Goal: Task Accomplishment & Management: Use online tool/utility

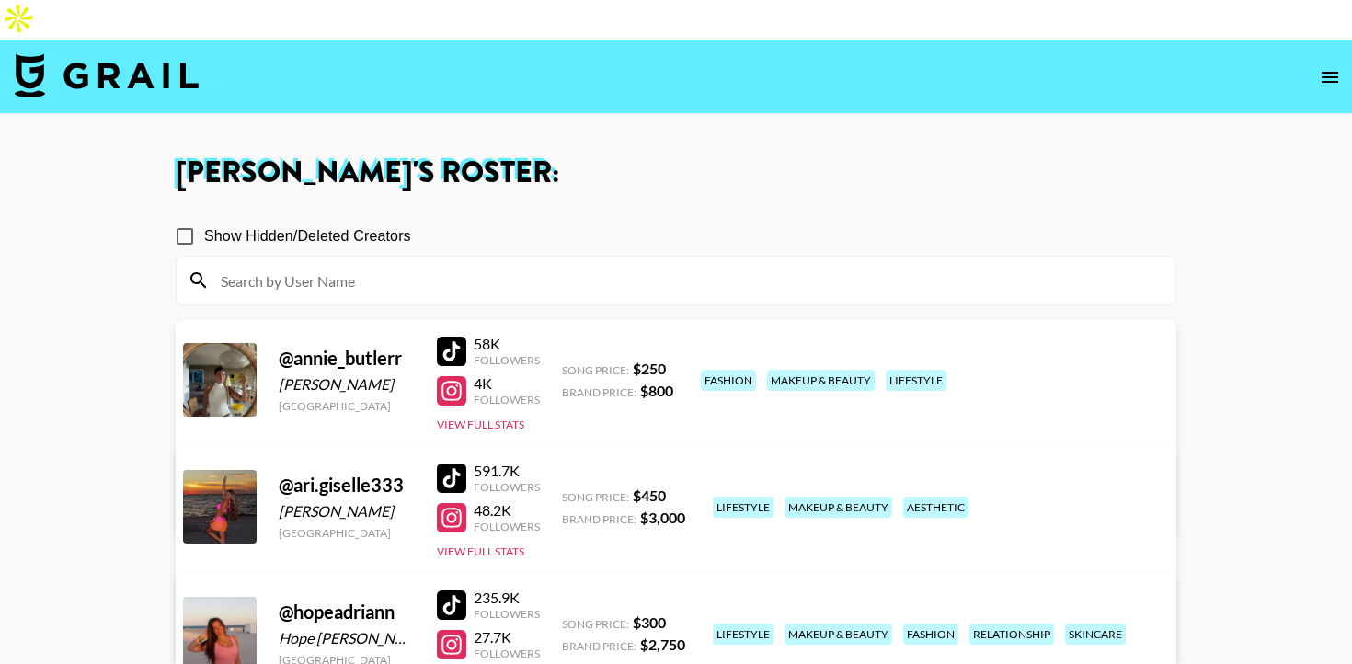
click at [453, 591] on div at bounding box center [451, 605] width 29 height 29
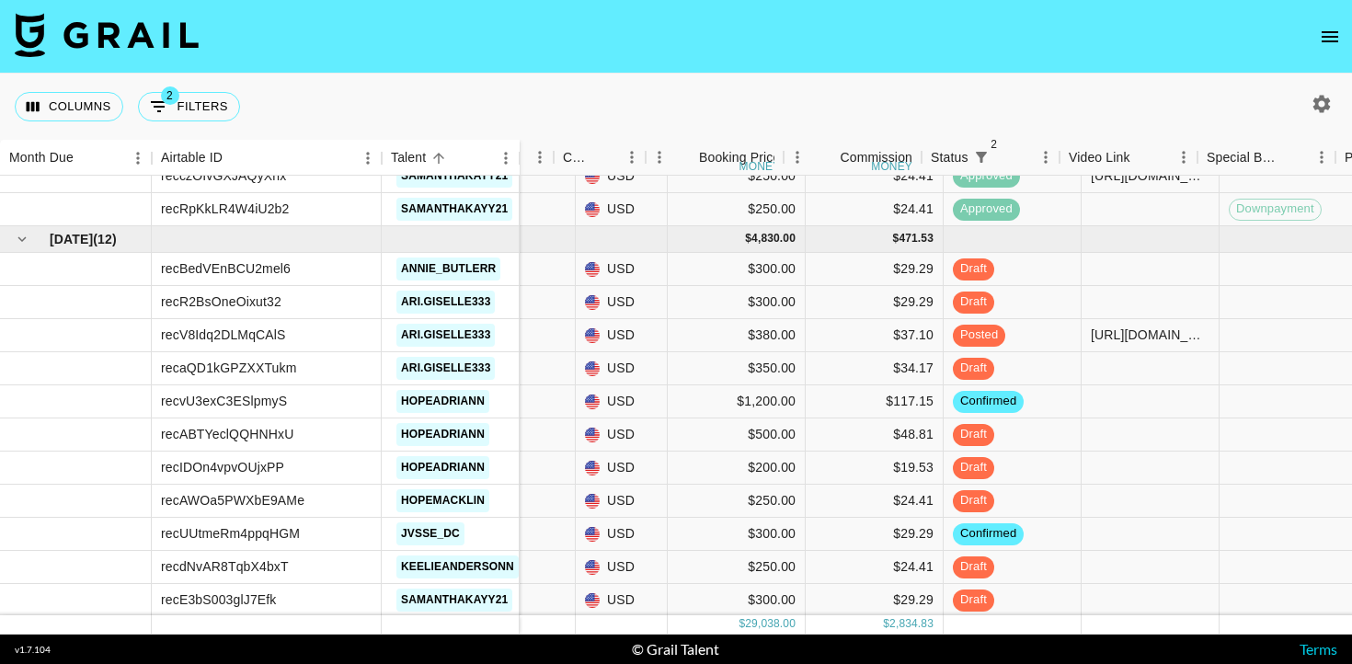
scroll to position [2215, 541]
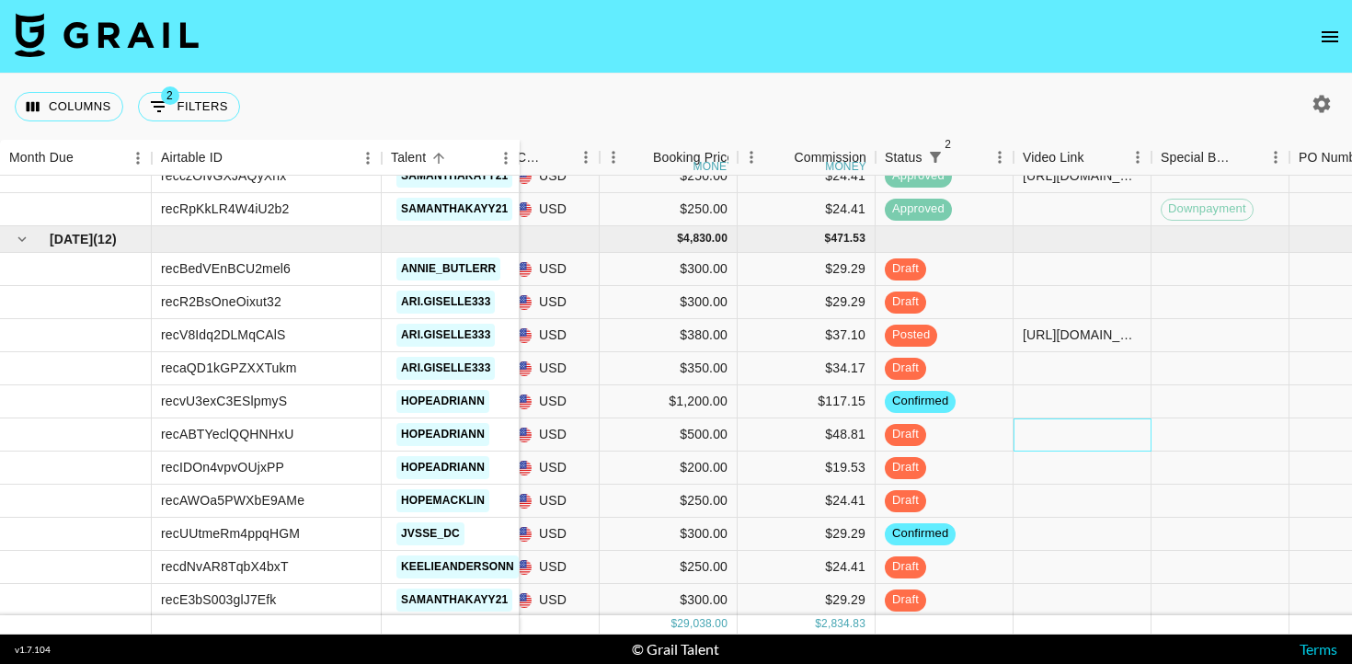
click at [1038, 439] on div at bounding box center [1083, 435] width 138 height 33
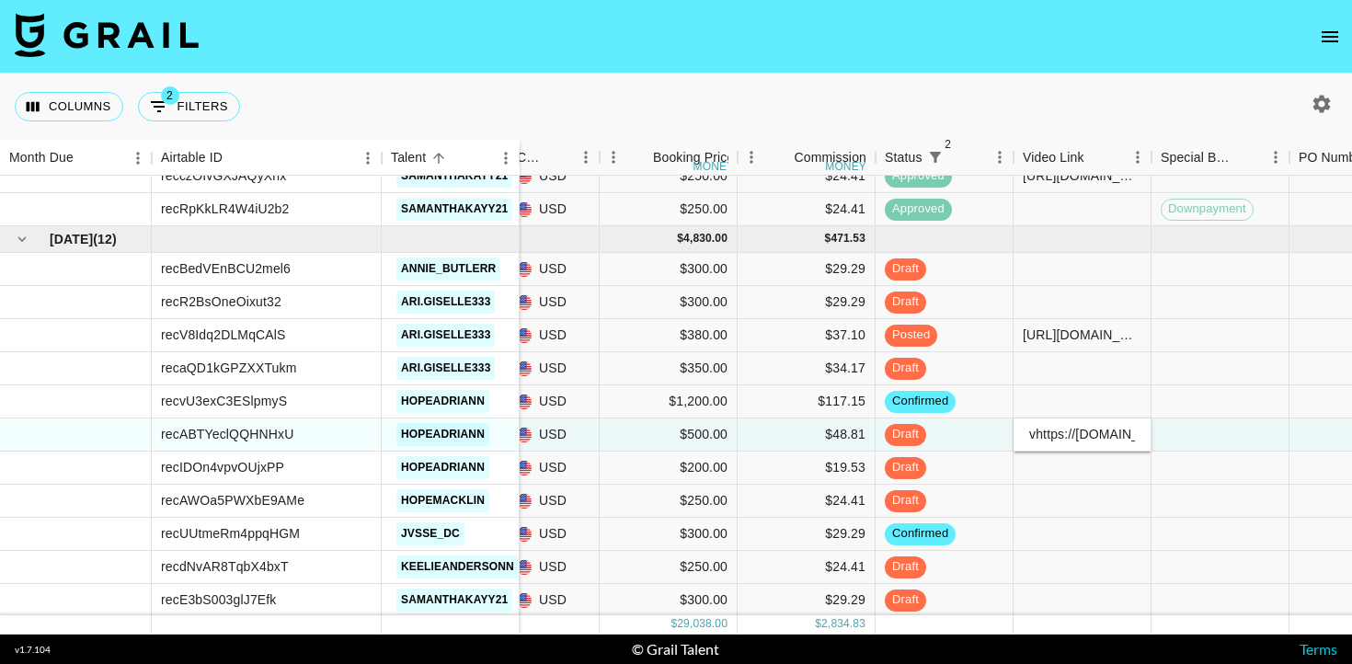
scroll to position [0, 729]
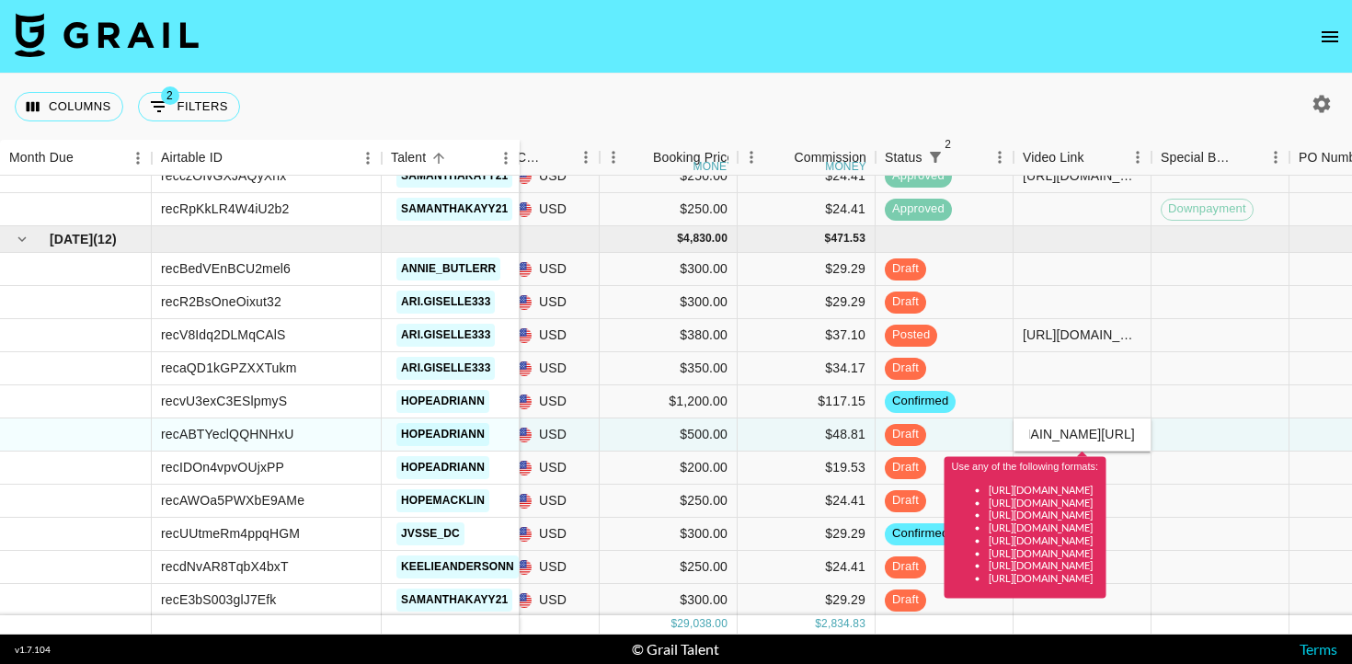
click at [1042, 437] on input "vhttps://[DOMAIN_NAME][URL]" at bounding box center [1082, 434] width 135 height 15
click at [1210, 424] on div at bounding box center [1221, 435] width 138 height 33
click at [1037, 436] on input "vhttps://[DOMAIN_NAME][URL]" at bounding box center [1082, 434] width 135 height 15
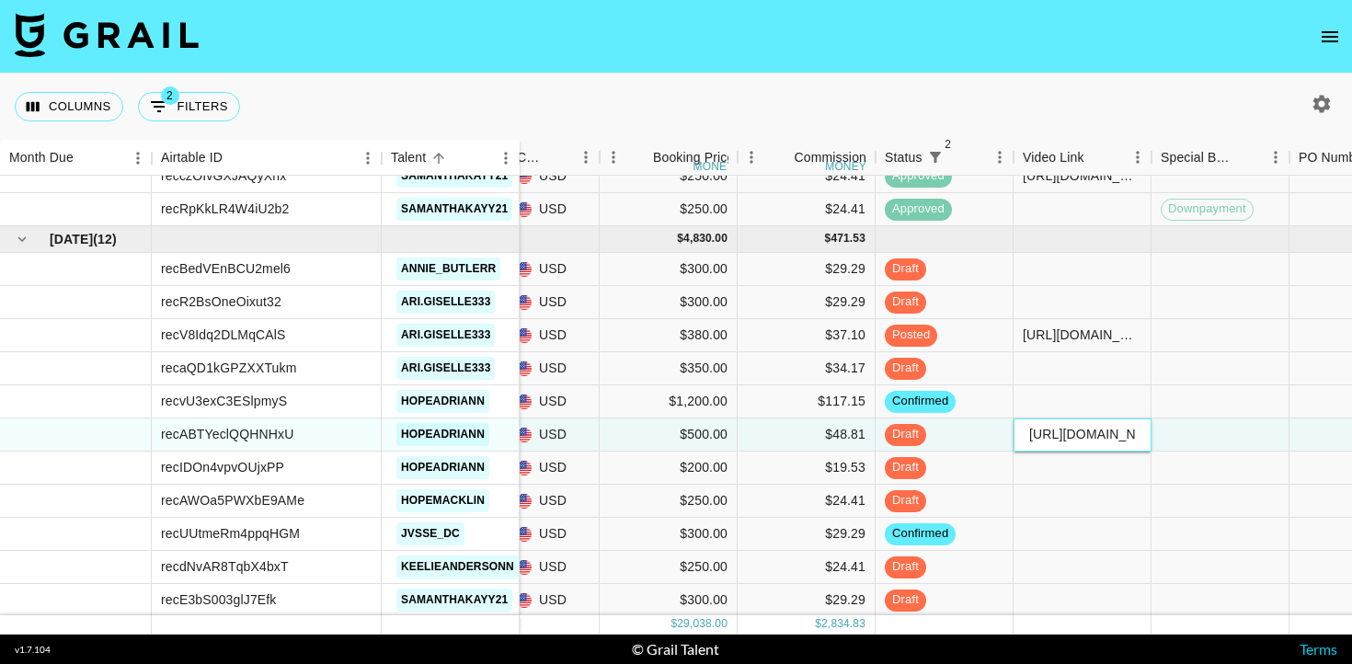
type input "[URL][DOMAIN_NAME]"
click at [1219, 441] on div at bounding box center [1221, 435] width 138 height 33
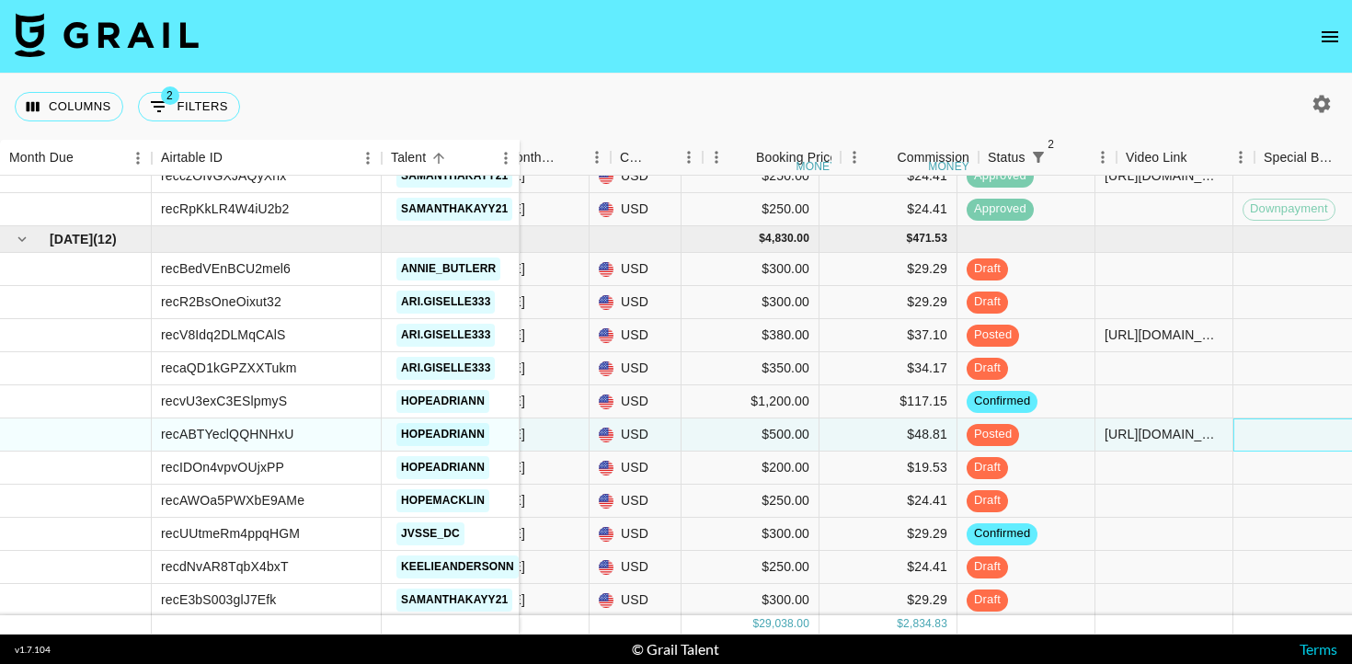
scroll to position [2215, 420]
